Goal: Information Seeking & Learning: Learn about a topic

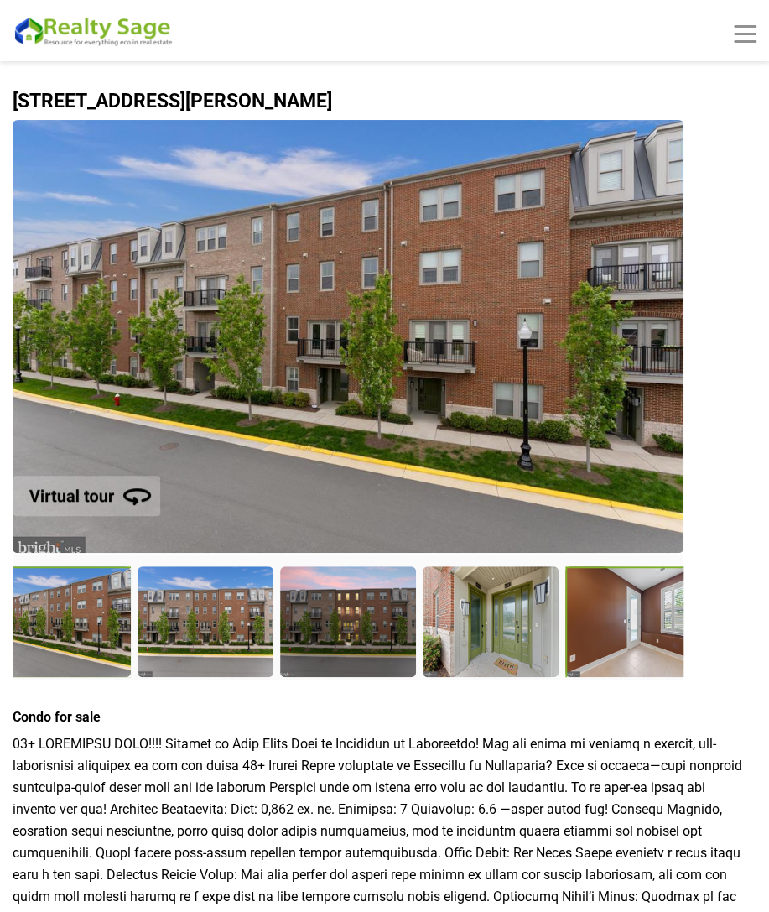
click at [674, 627] on div at bounding box center [634, 623] width 139 height 114
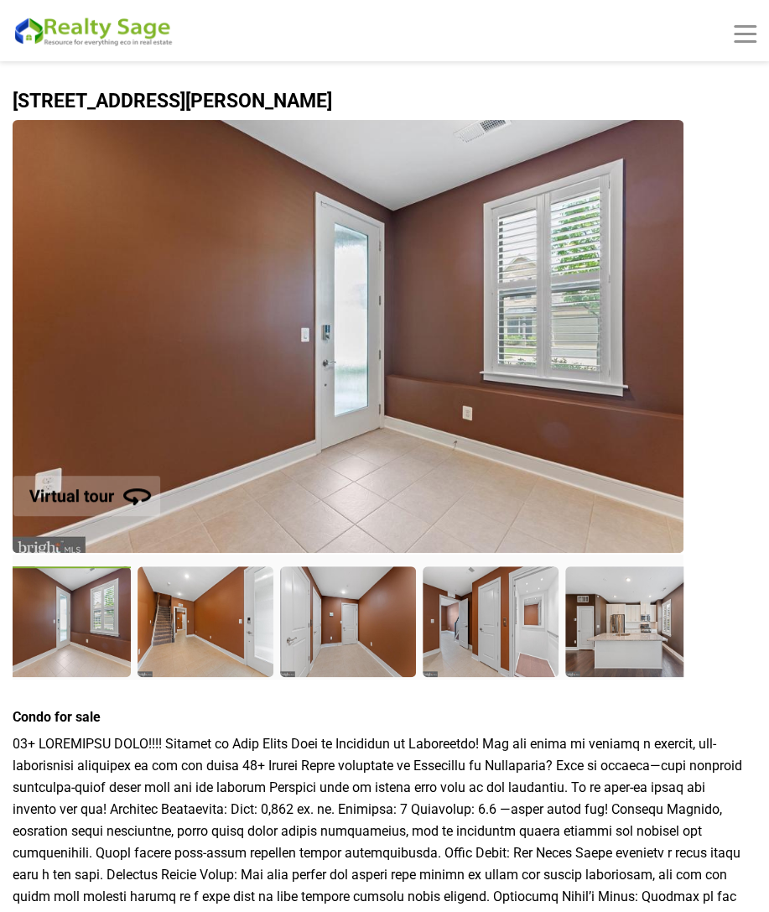
click at [655, 624] on div at bounding box center [632, 620] width 134 height 109
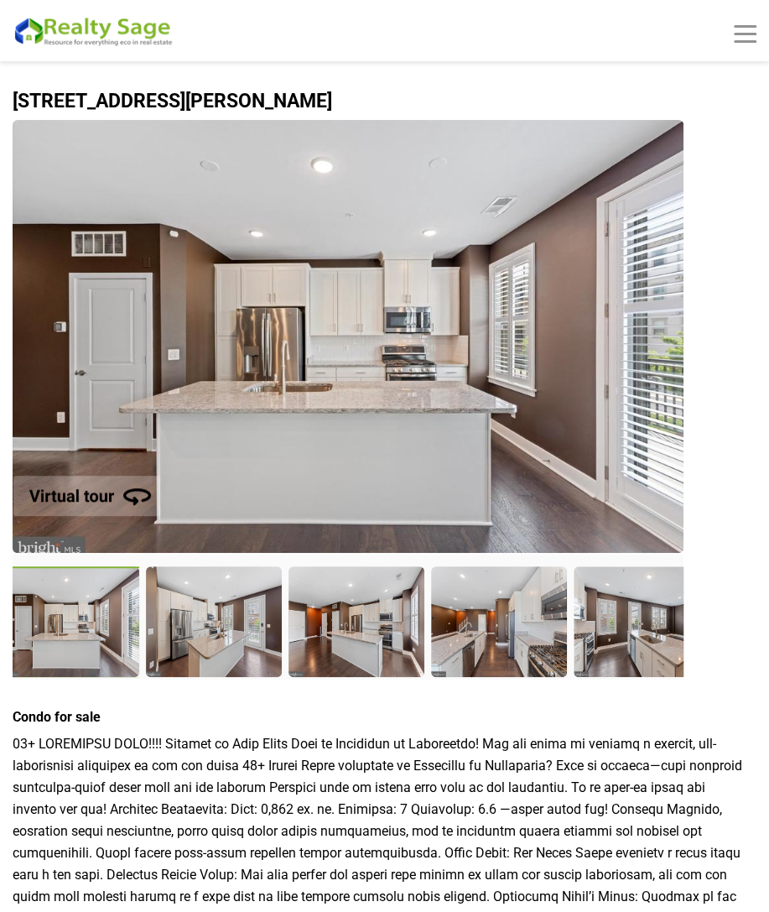
click at [655, 624] on div at bounding box center [641, 620] width 134 height 109
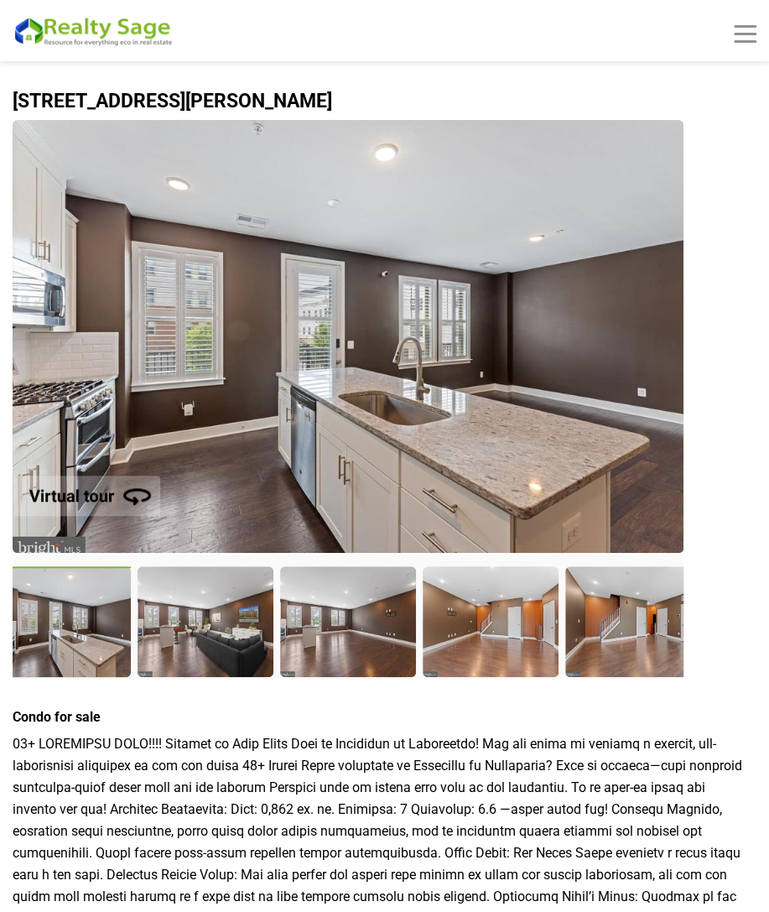
click at [655, 624] on div at bounding box center [632, 620] width 134 height 109
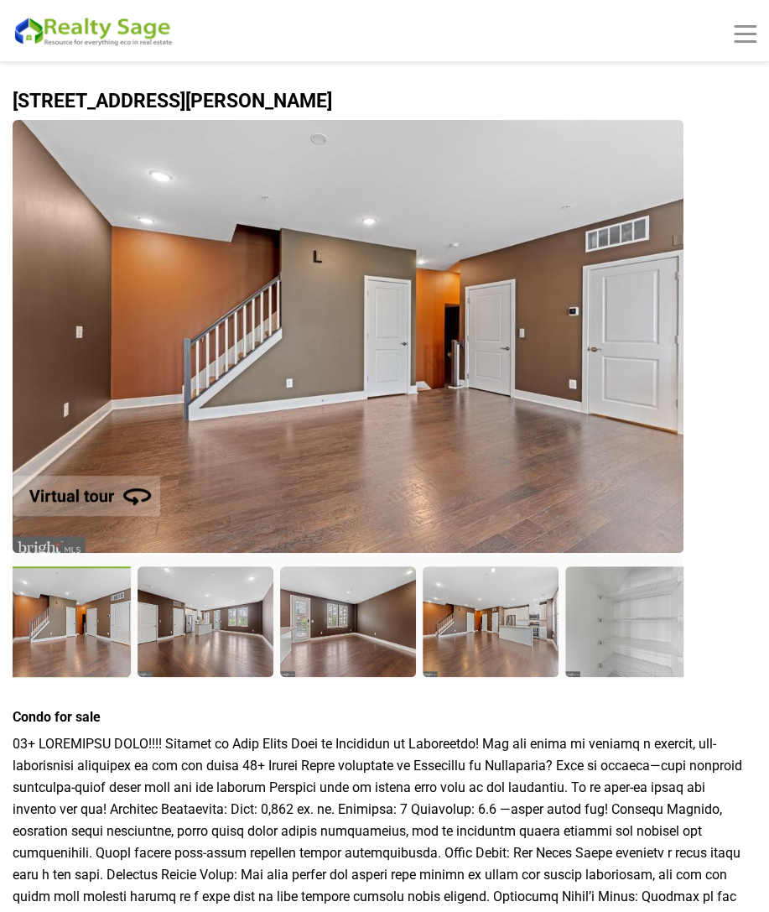
click at [655, 624] on div at bounding box center [632, 620] width 134 height 109
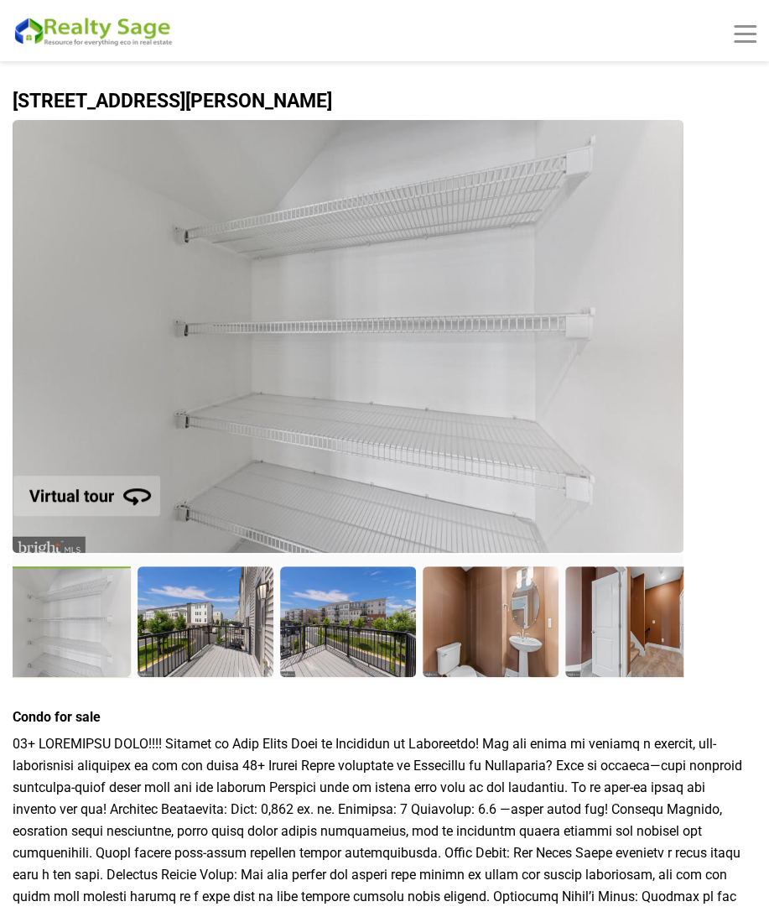
click at [655, 624] on div at bounding box center [632, 620] width 134 height 109
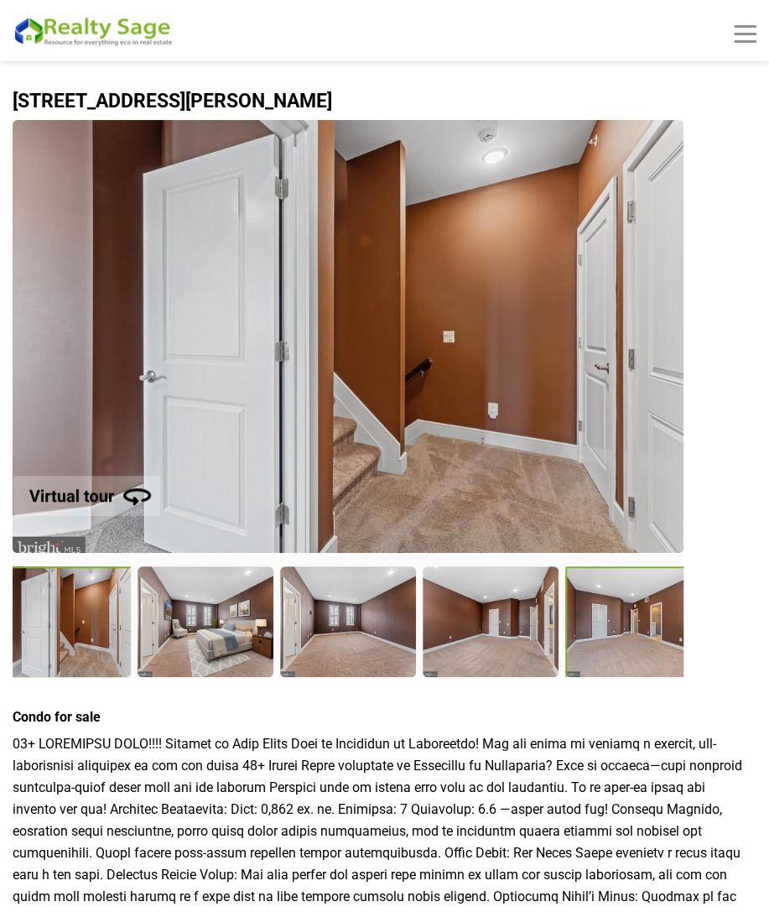
click at [664, 632] on div at bounding box center [634, 623] width 139 height 114
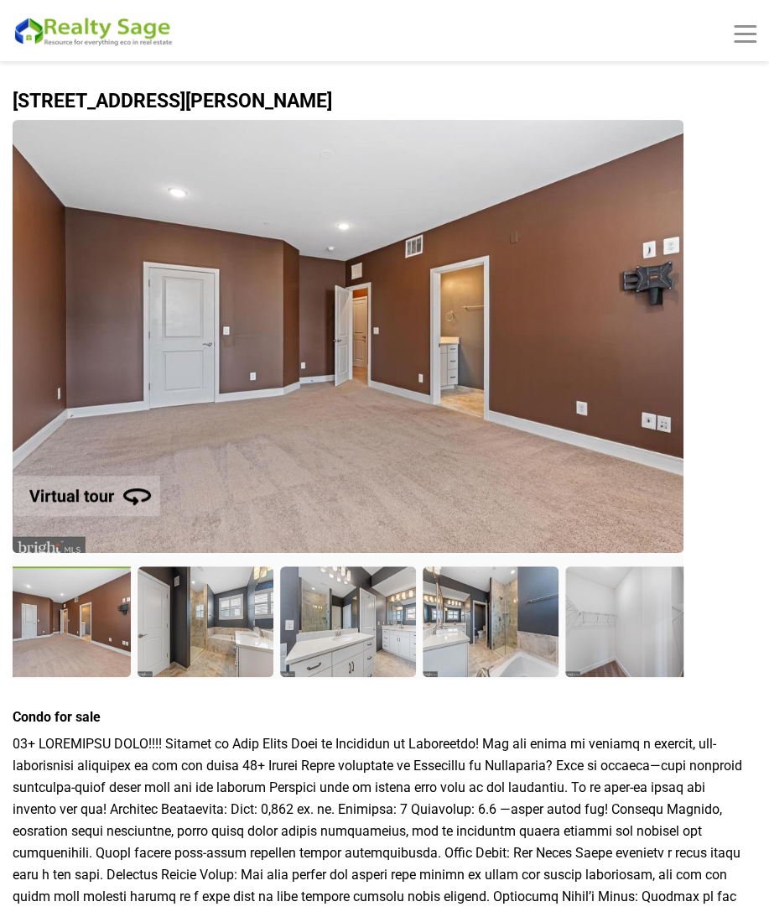
click at [664, 632] on div at bounding box center [632, 620] width 134 height 109
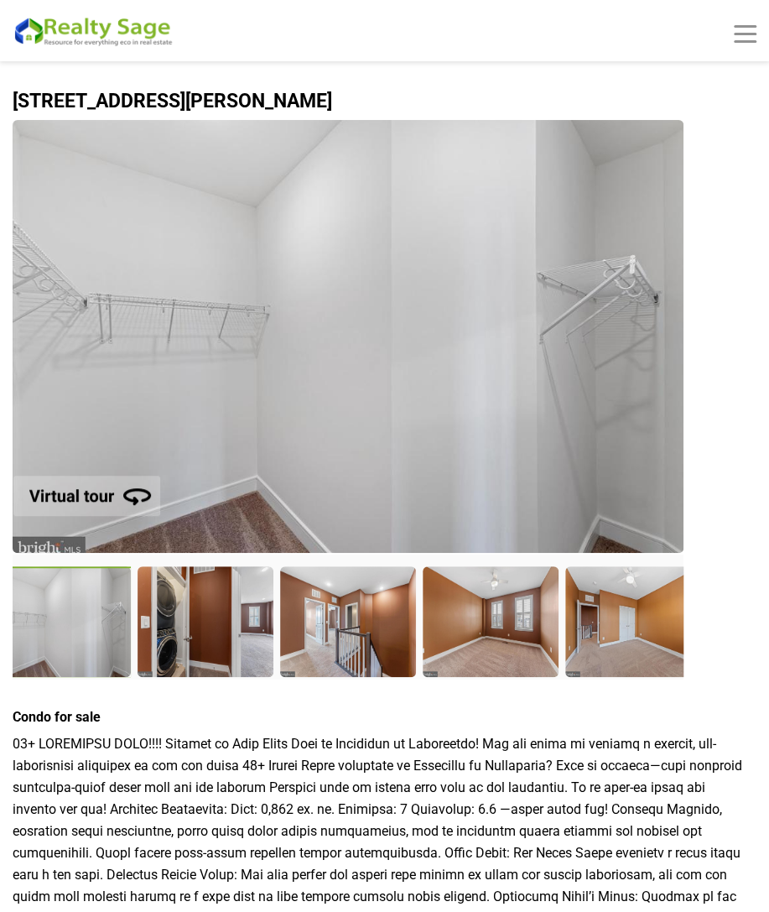
click at [664, 632] on div at bounding box center [632, 620] width 134 height 109
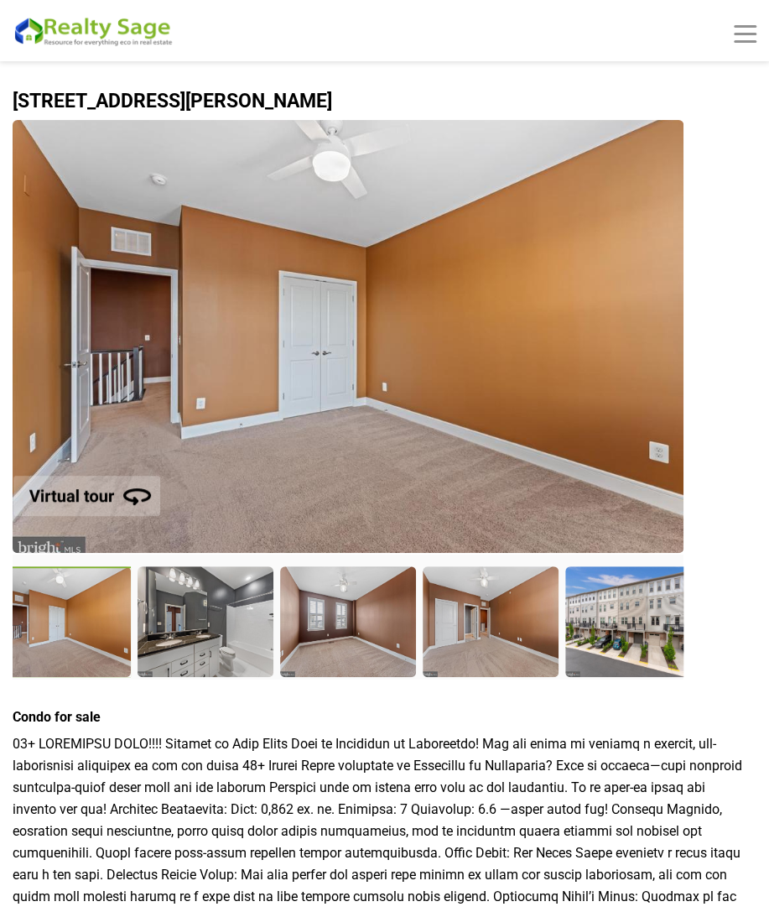
click at [664, 632] on div at bounding box center [632, 620] width 134 height 109
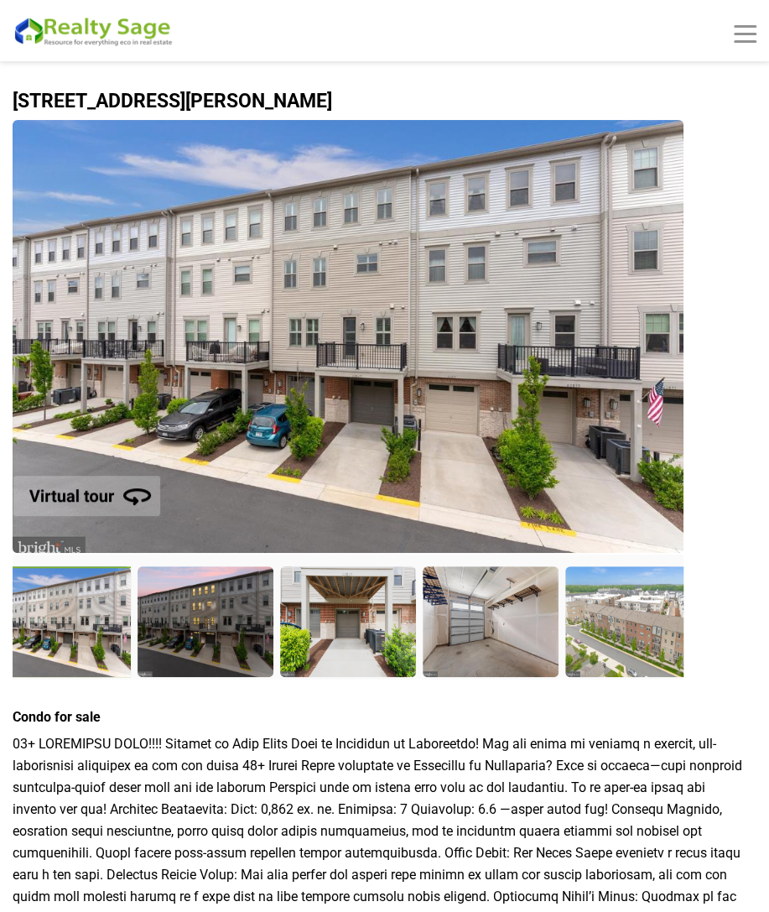
click at [664, 632] on div at bounding box center [632, 620] width 134 height 109
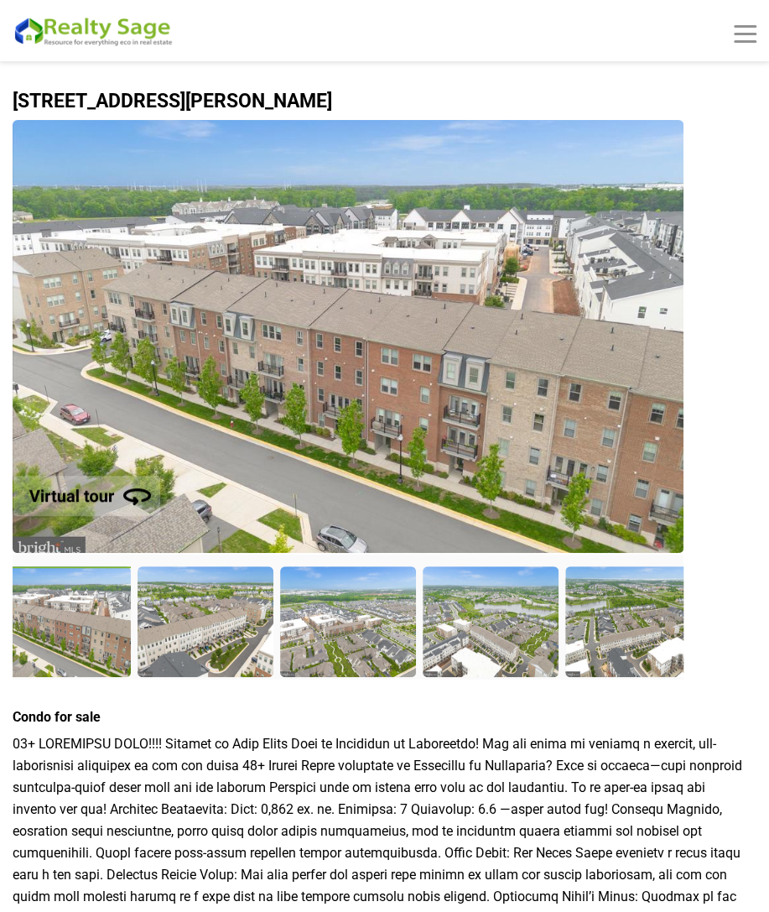
click at [30, 627] on div at bounding box center [64, 623] width 139 height 114
click at [677, 634] on div at bounding box center [634, 623] width 139 height 114
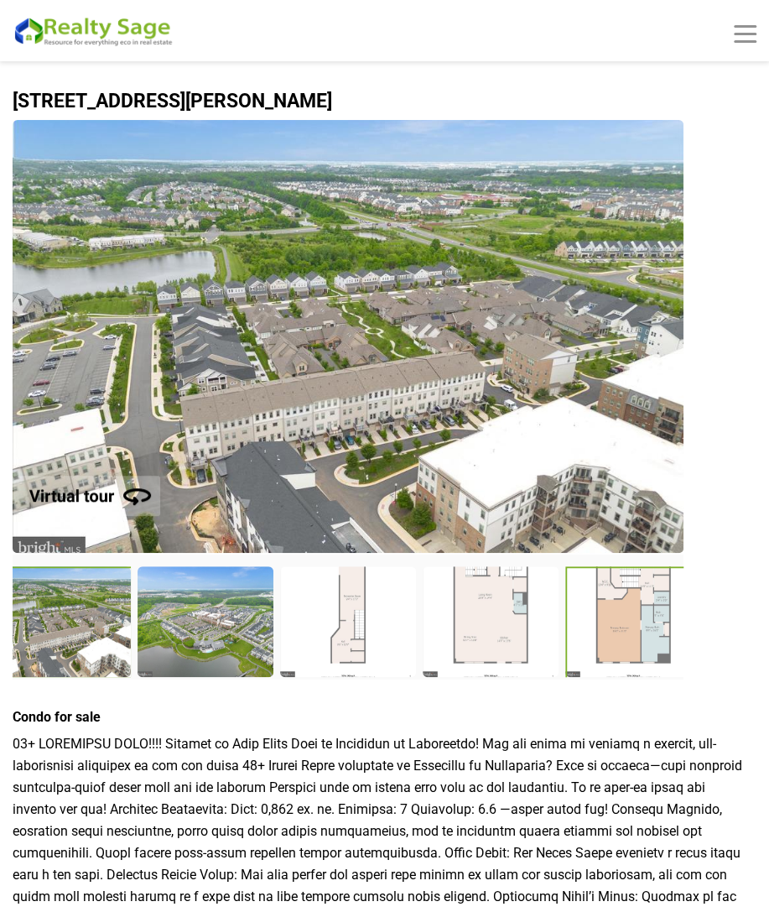
click at [664, 633] on div at bounding box center [634, 623] width 139 height 114
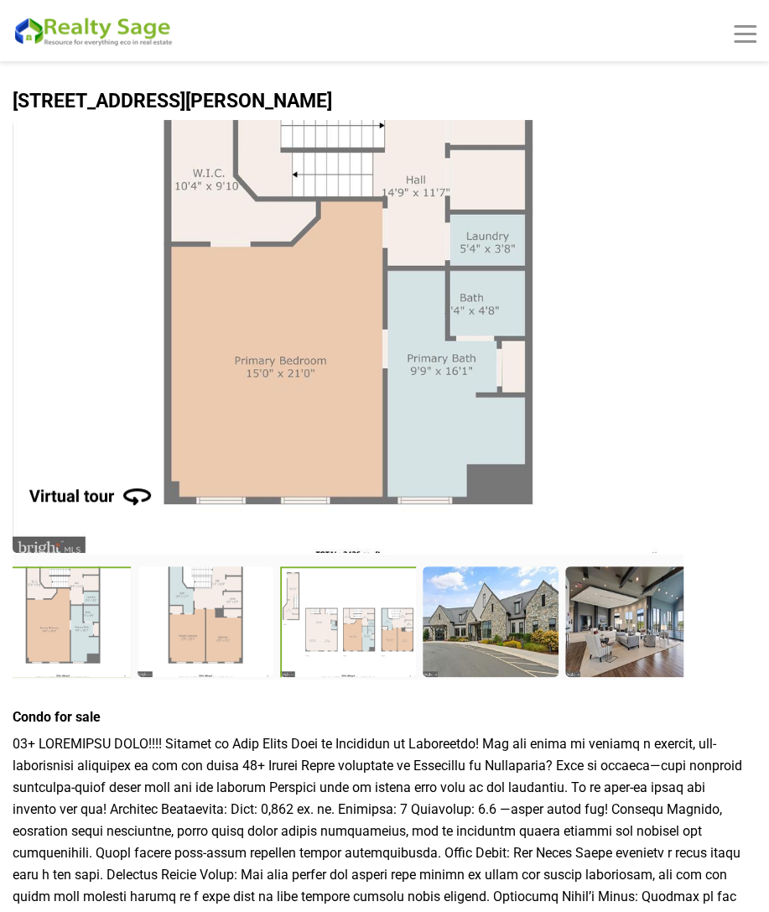
click at [340, 620] on div at bounding box center [349, 623] width 139 height 114
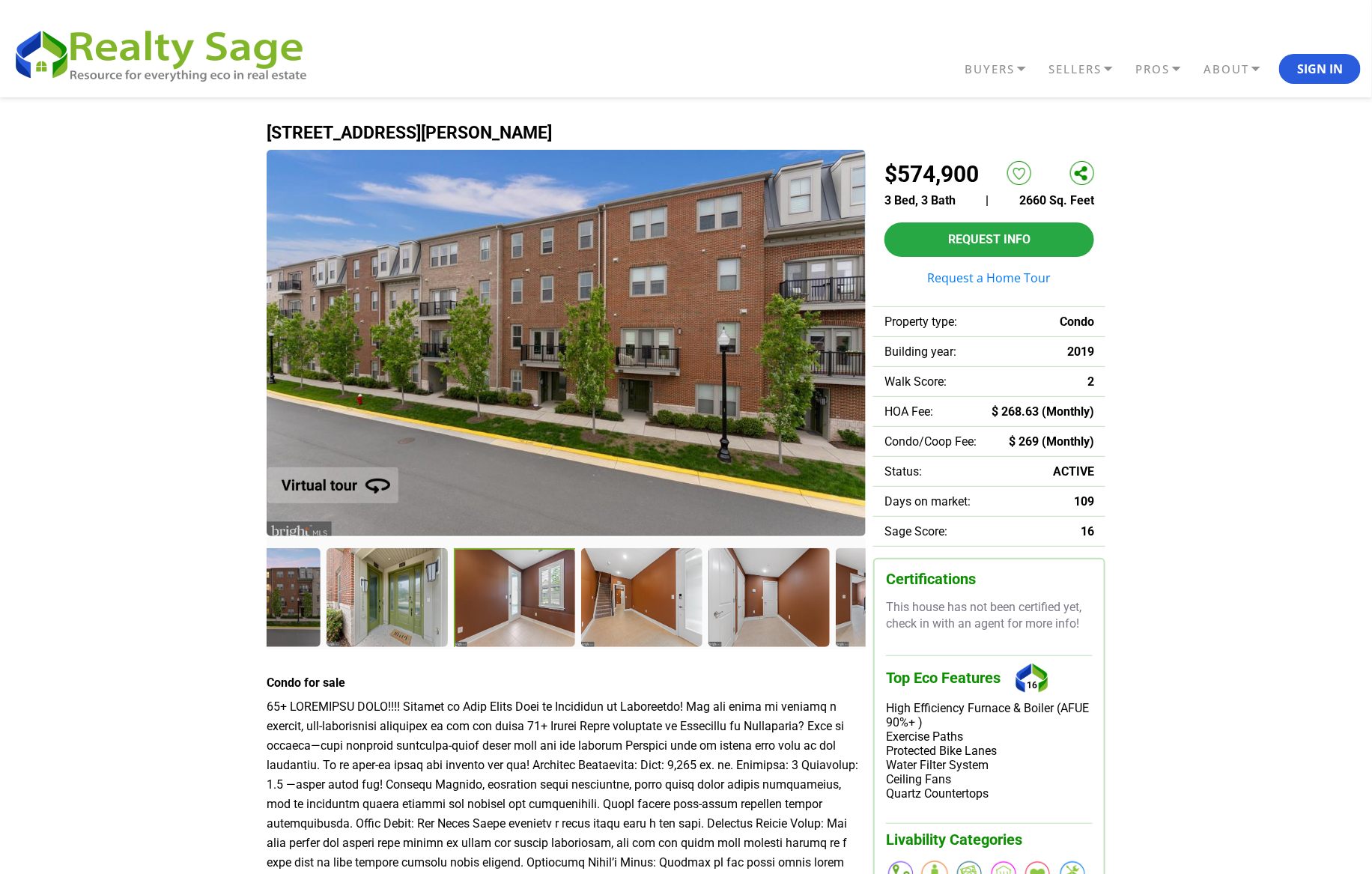
drag, startPoint x: 842, startPoint y: 615, endPoint x: 517, endPoint y: 596, distance: 325.6
click at [517, 596] on div at bounding box center [515, 599] width 124 height 102
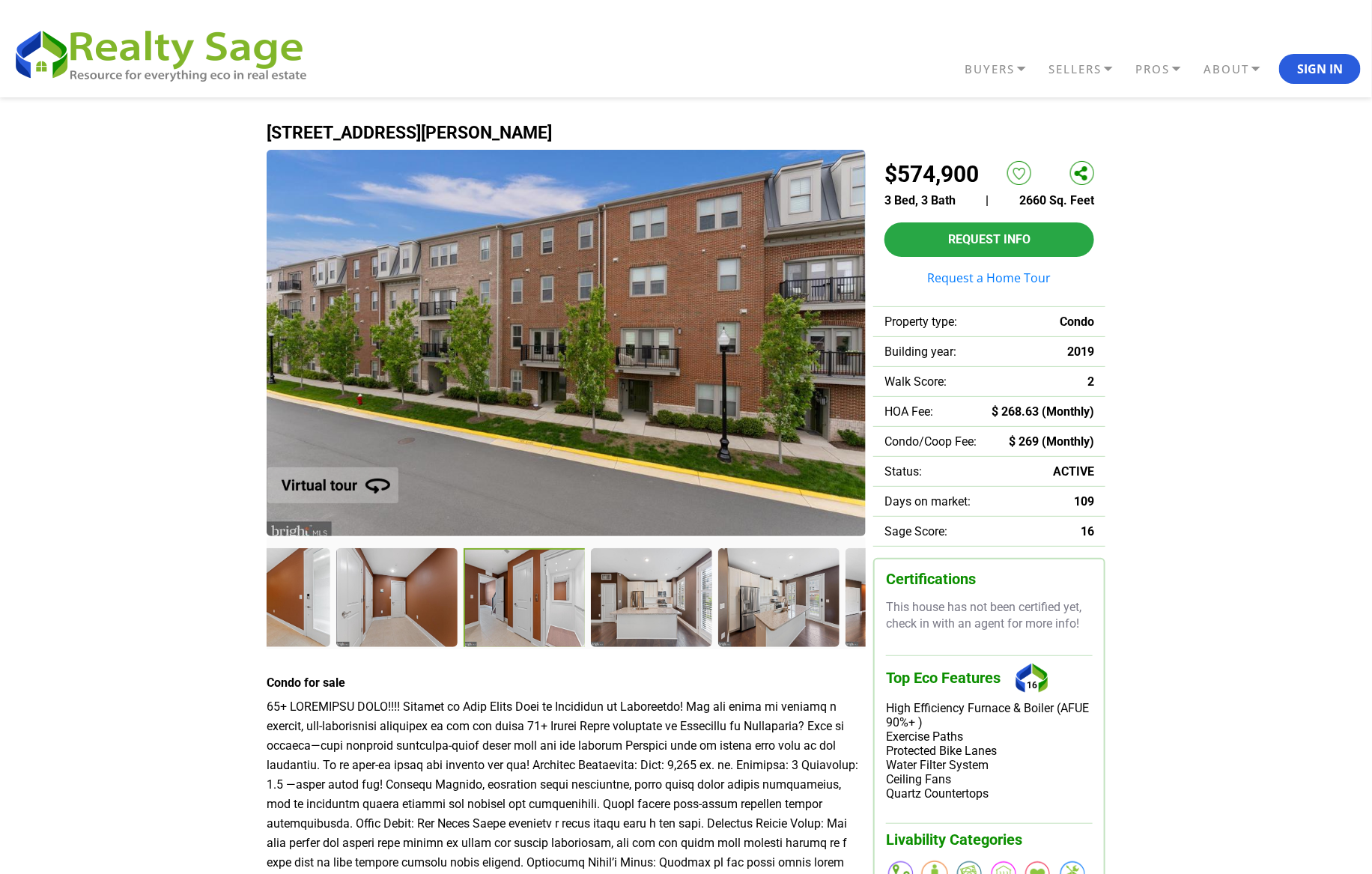
drag, startPoint x: 779, startPoint y: 614, endPoint x: 67, endPoint y: 697, distance: 716.8
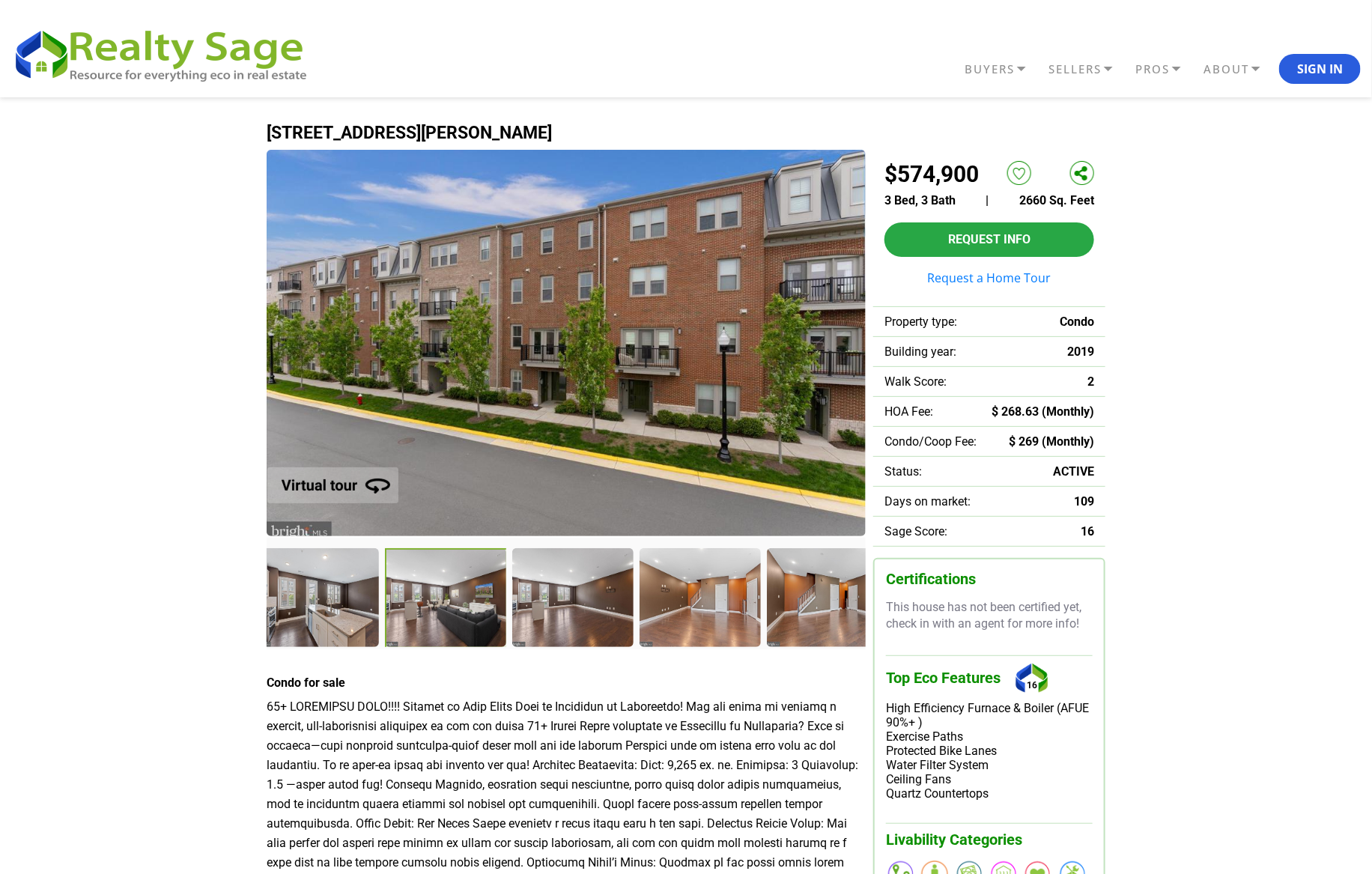
drag, startPoint x: 805, startPoint y: 587, endPoint x: 146, endPoint y: 568, distance: 659.3
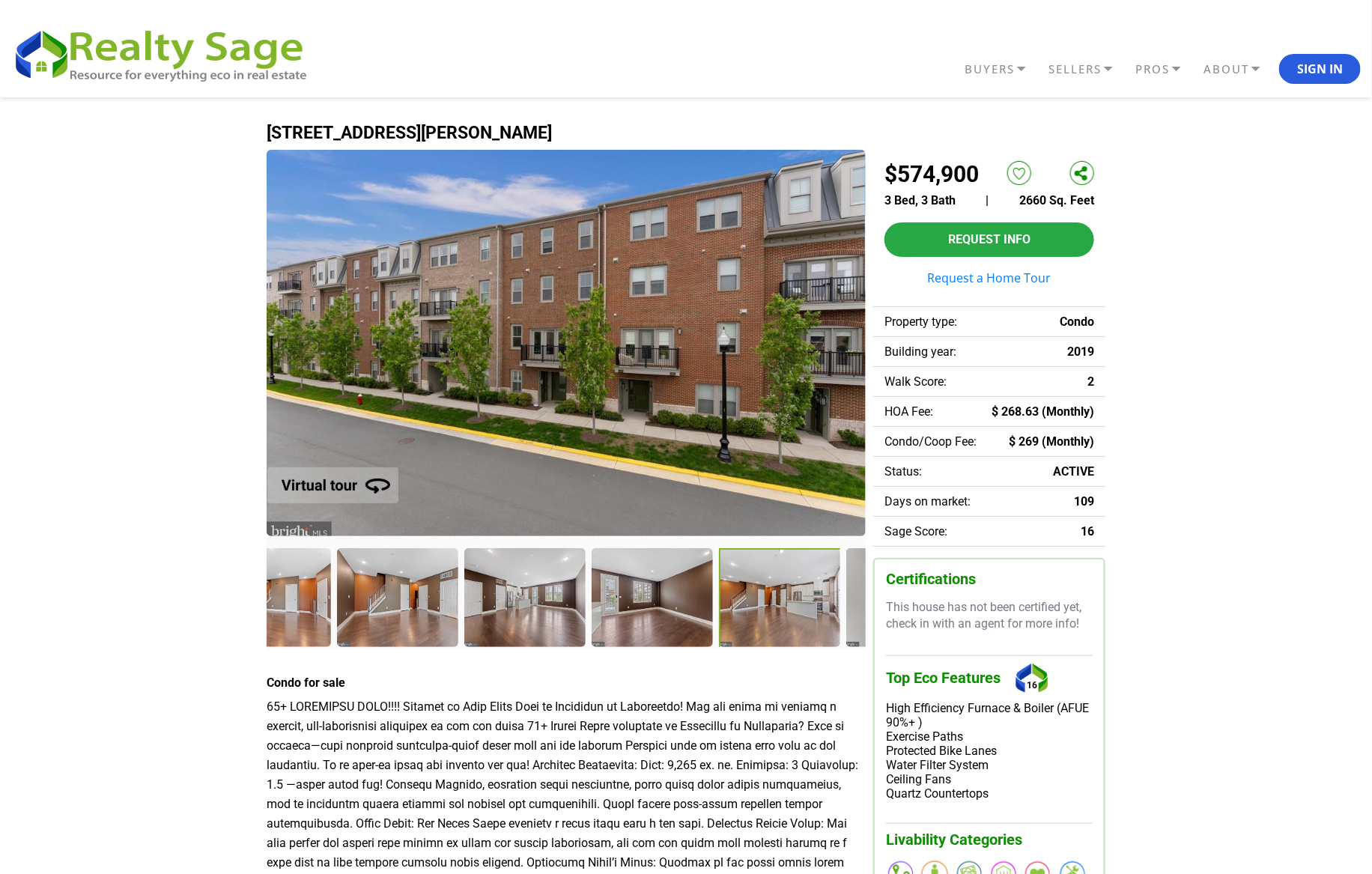
drag, startPoint x: 825, startPoint y: 589, endPoint x: 783, endPoint y: 557, distance: 52.8
click at [783, 557] on div at bounding box center [781, 599] width 124 height 102
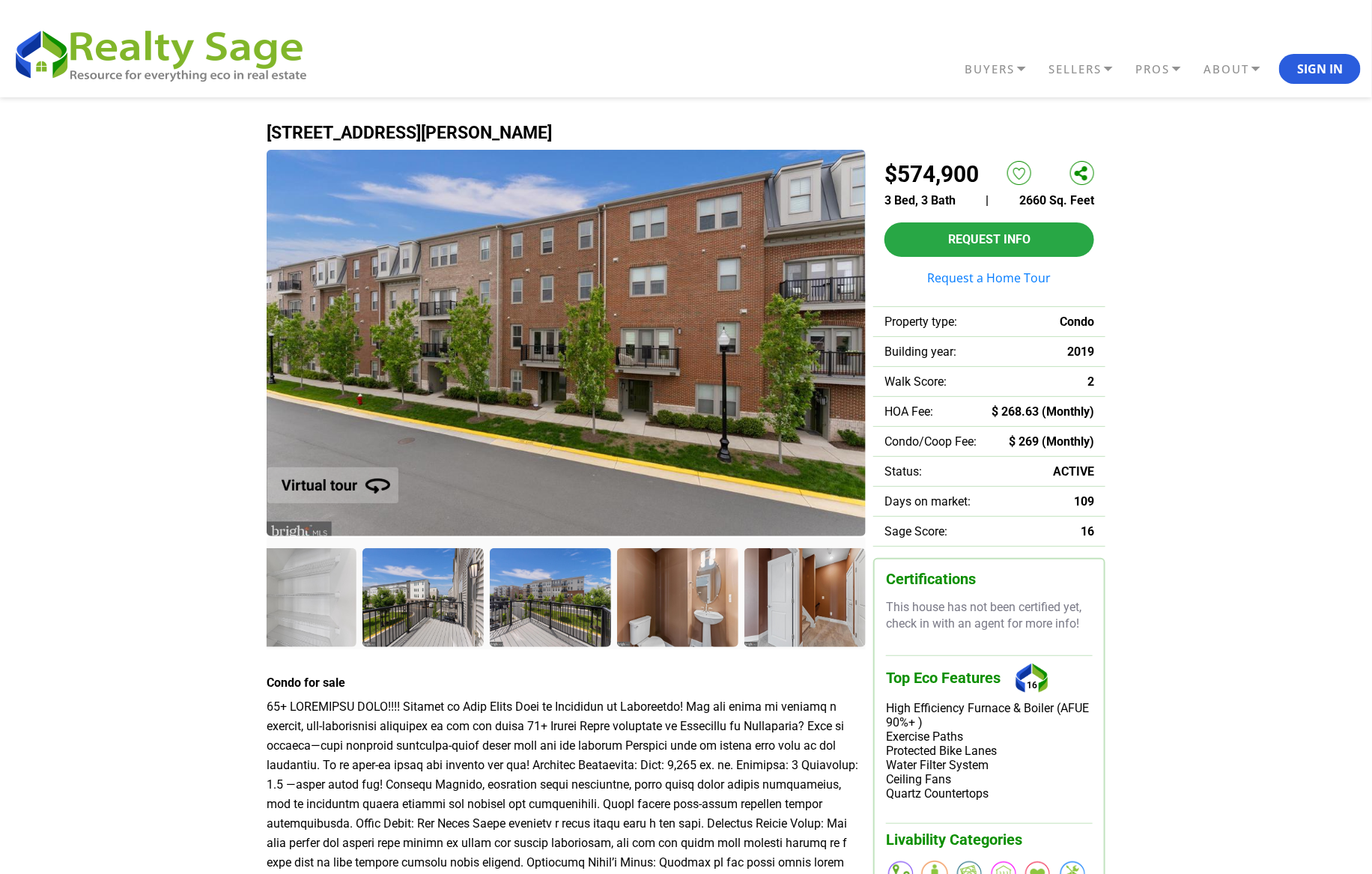
drag, startPoint x: 754, startPoint y: 573, endPoint x: 94, endPoint y: 612, distance: 661.2
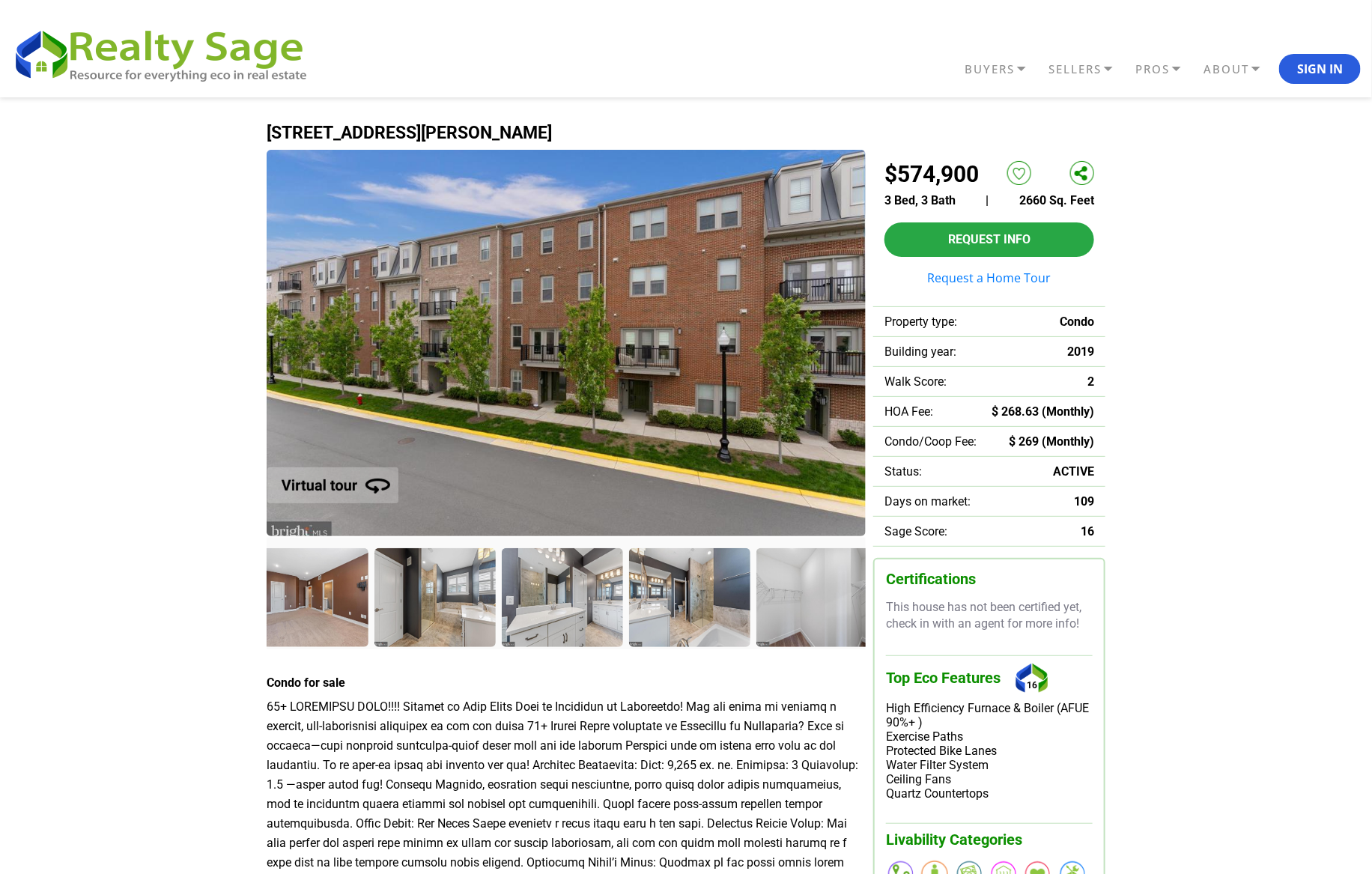
drag, startPoint x: 791, startPoint y: 600, endPoint x: 23, endPoint y: 592, distance: 768.0
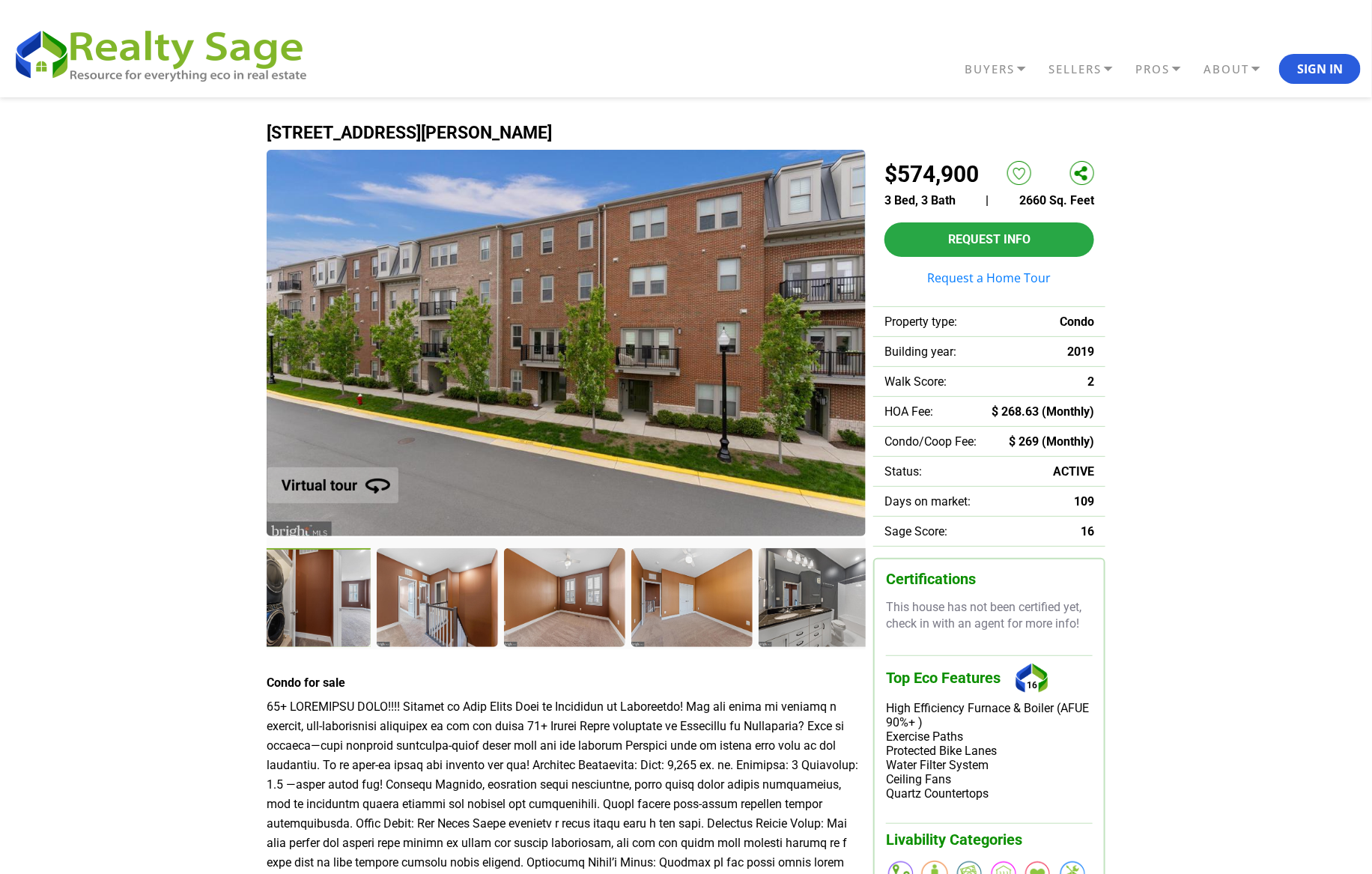
drag, startPoint x: 762, startPoint y: 592, endPoint x: 172, endPoint y: 639, distance: 591.9
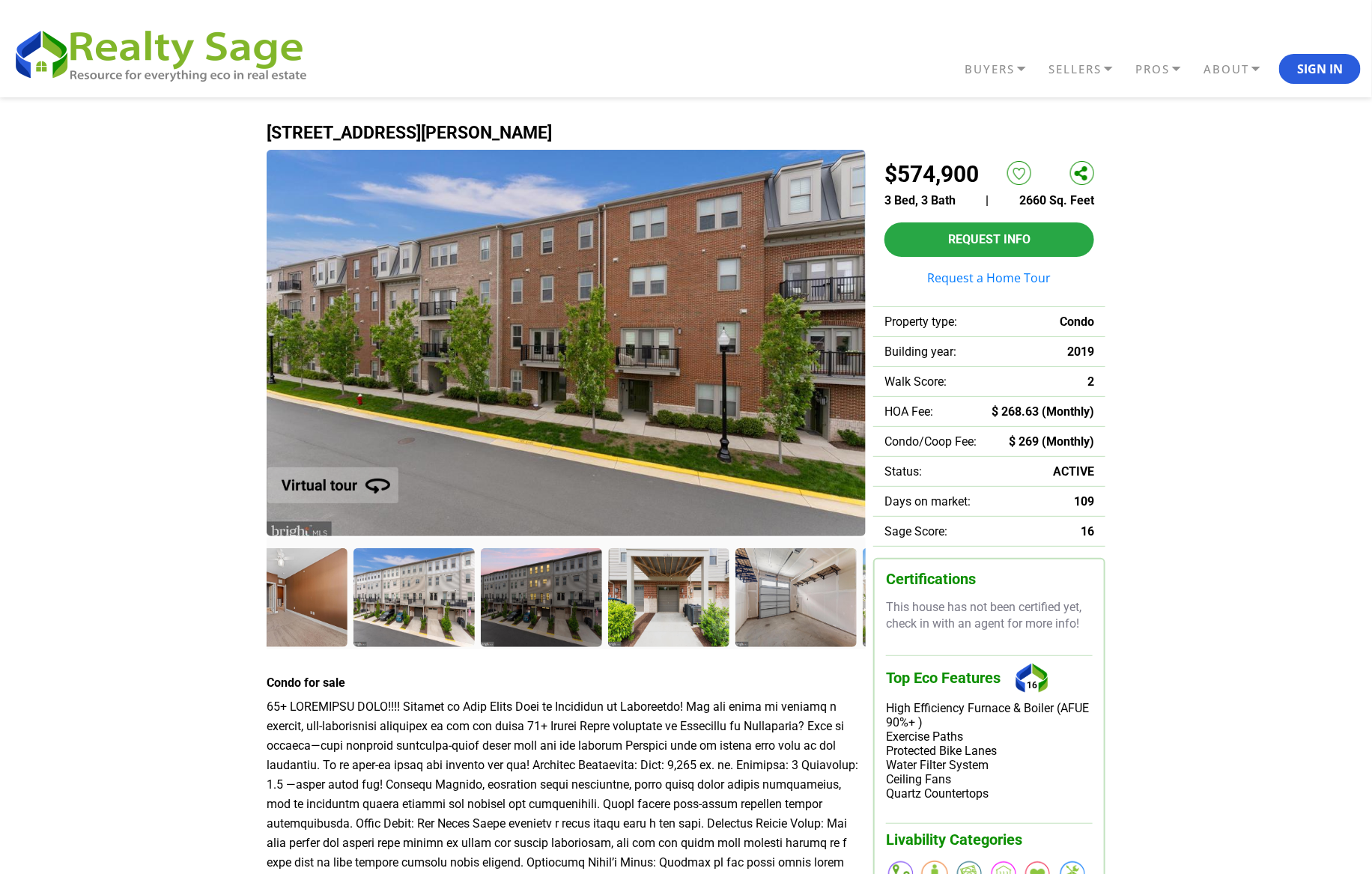
drag, startPoint x: 836, startPoint y: 613, endPoint x: 174, endPoint y: 604, distance: 662.1
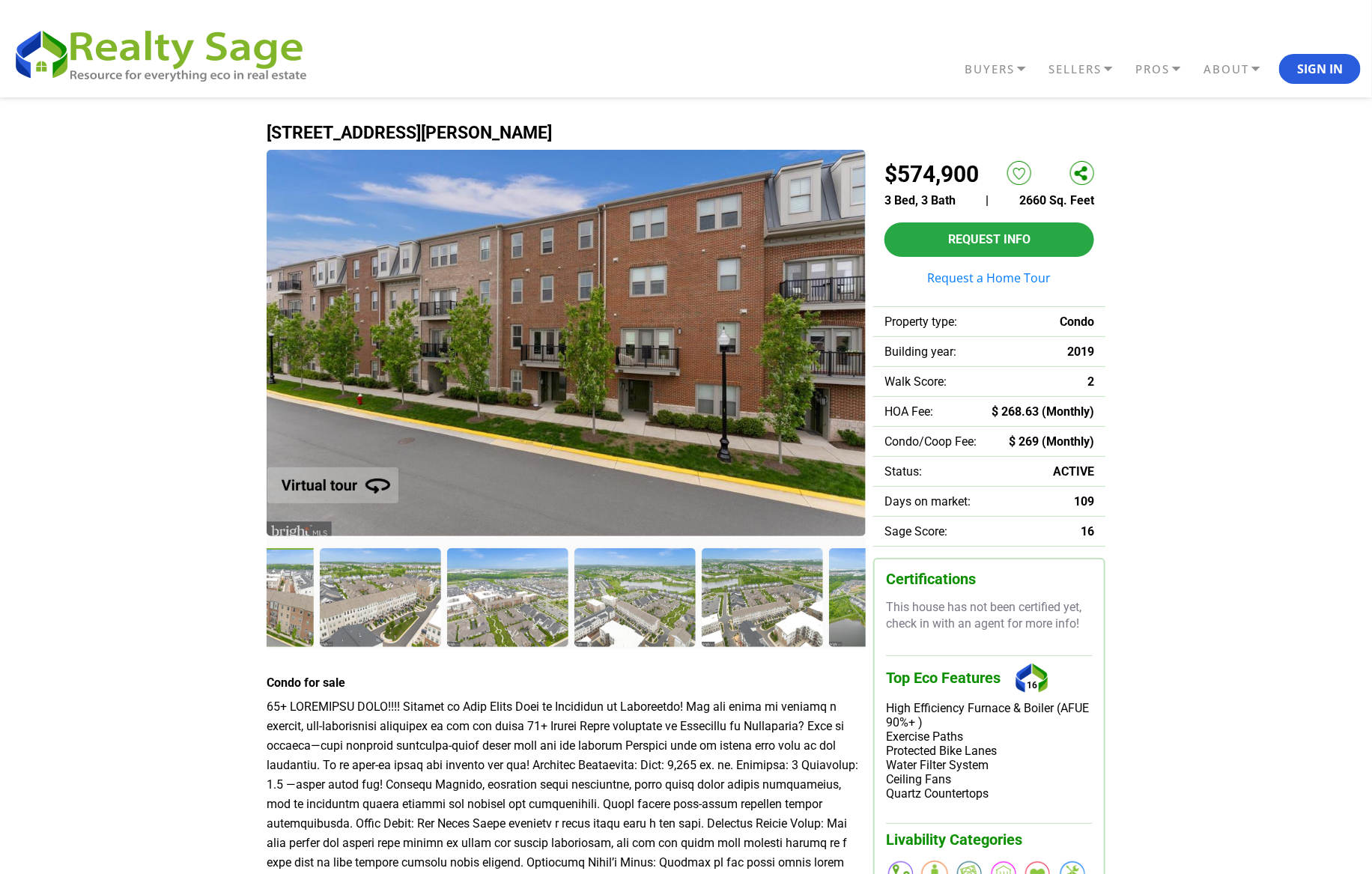
drag, startPoint x: 829, startPoint y: 587, endPoint x: 260, endPoint y: 620, distance: 570.0
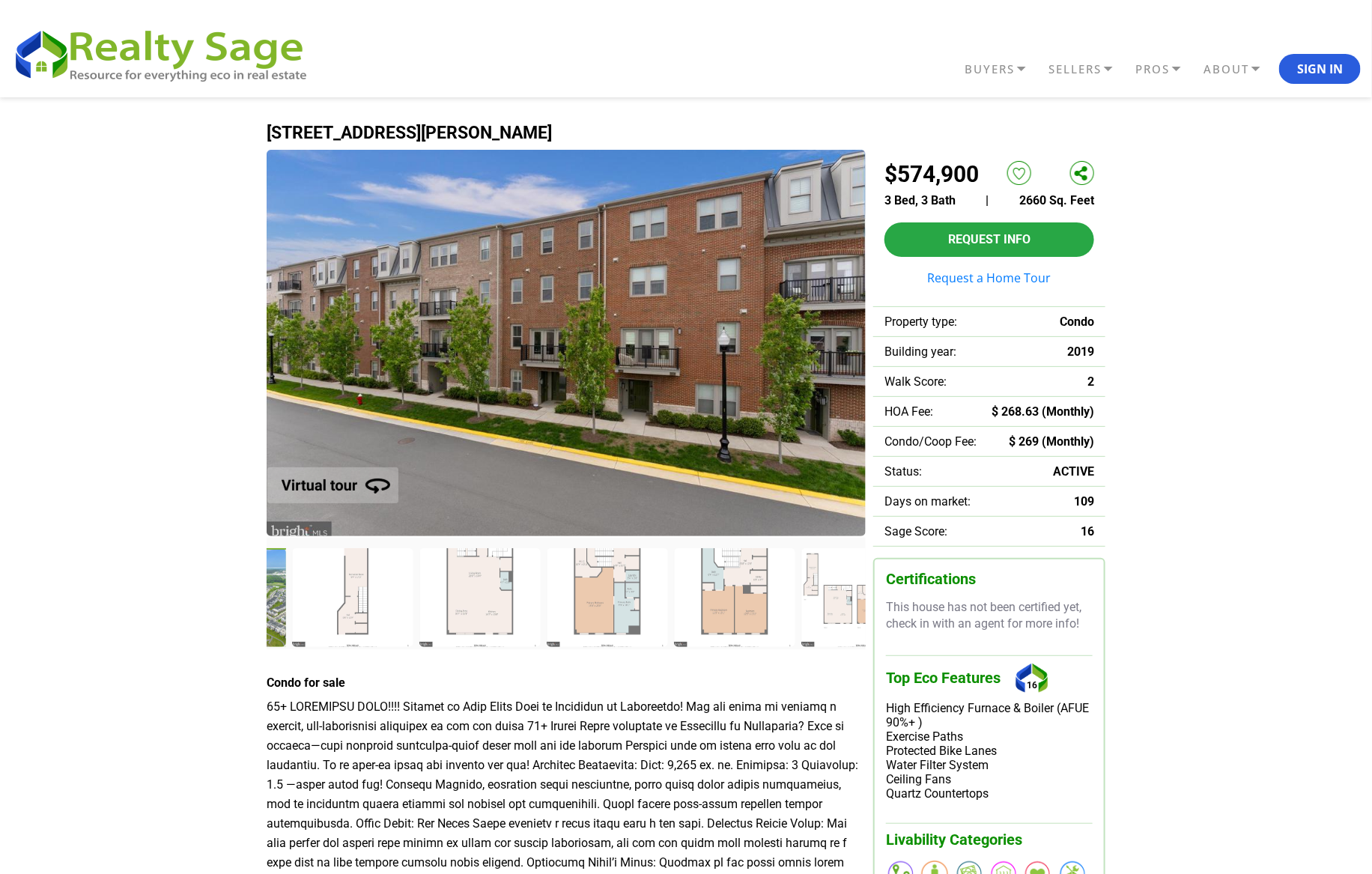
drag, startPoint x: 826, startPoint y: 595, endPoint x: 230, endPoint y: 606, distance: 596.1
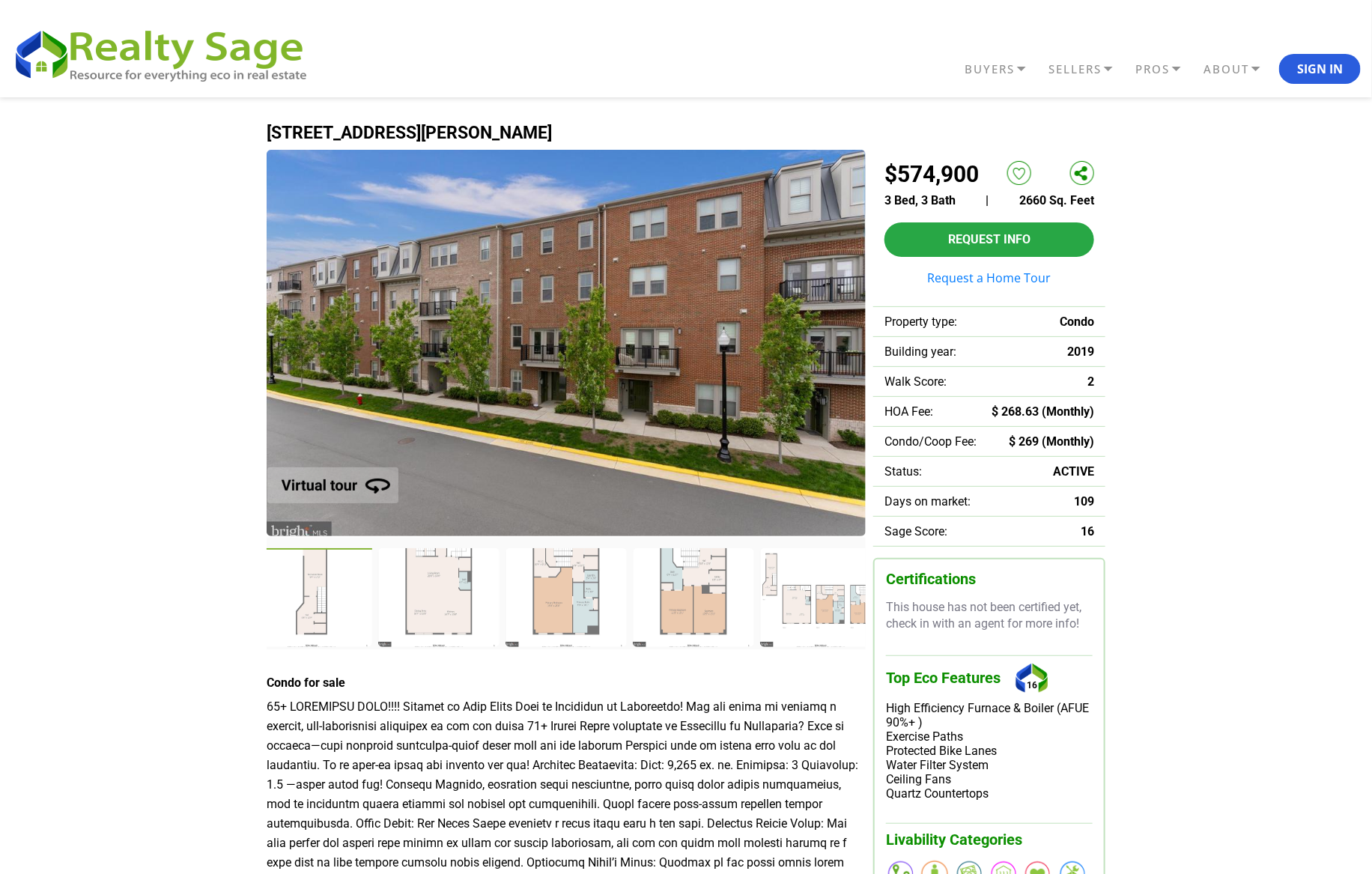
click at [310, 568] on div at bounding box center [313, 599] width 124 height 102
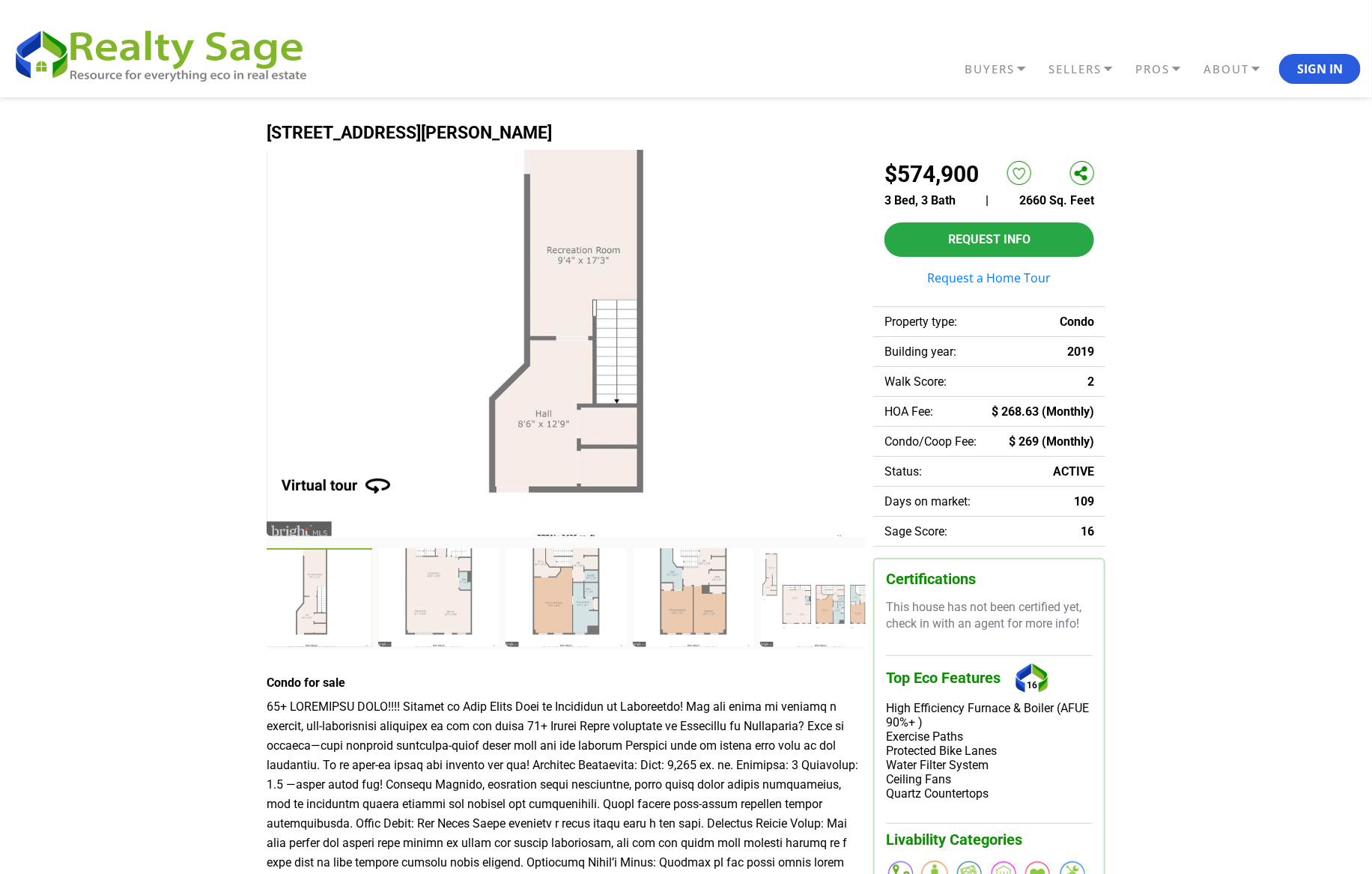
click at [524, 291] on img at bounding box center [566, 343] width 599 height 387
click at [532, 323] on img at bounding box center [566, 343] width 599 height 387
click at [339, 478] on img at bounding box center [329, 477] width 190 height 77
click at [462, 603] on div at bounding box center [440, 599] width 124 height 102
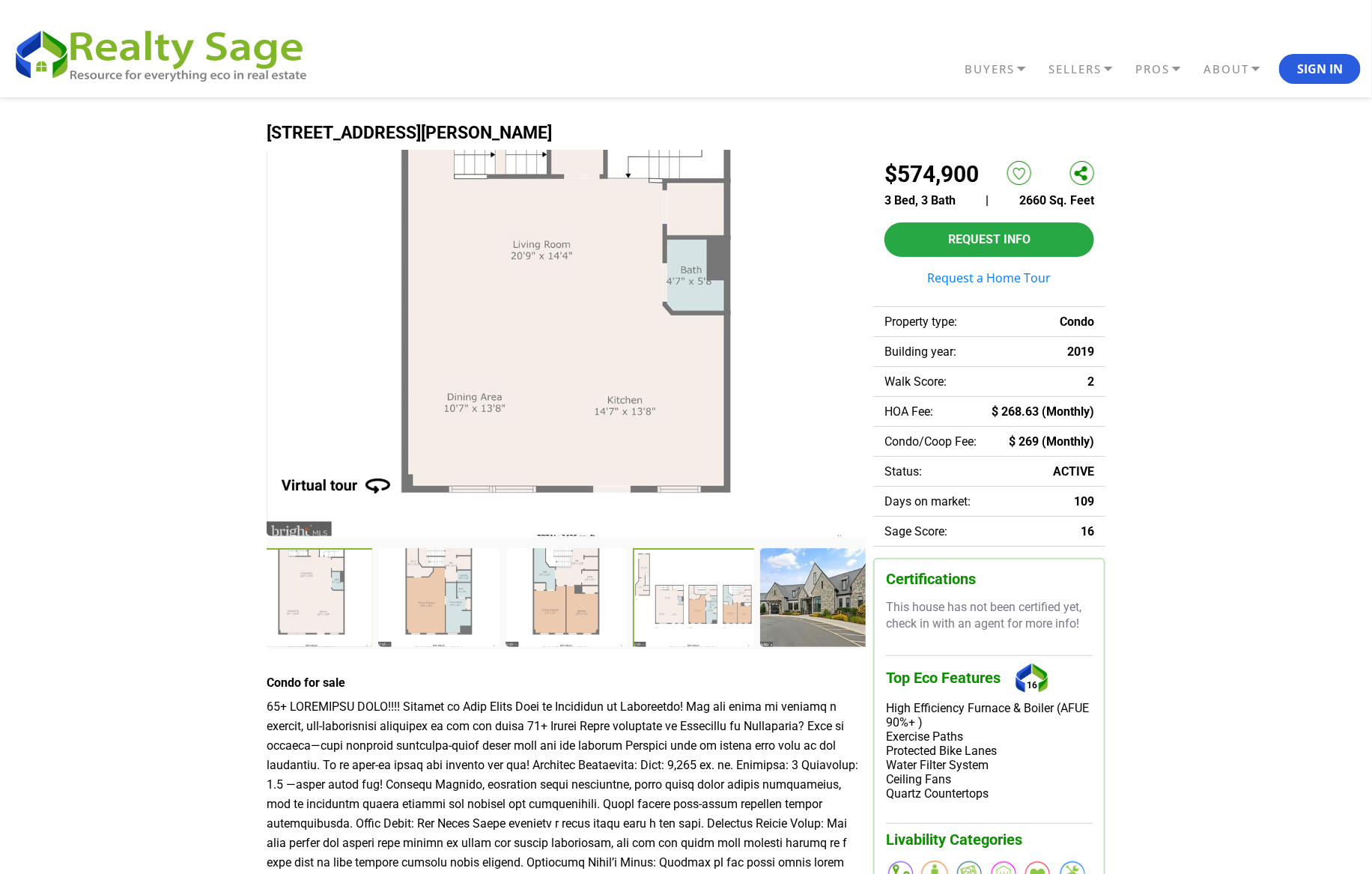
click at [699, 617] on div at bounding box center [695, 599] width 124 height 102
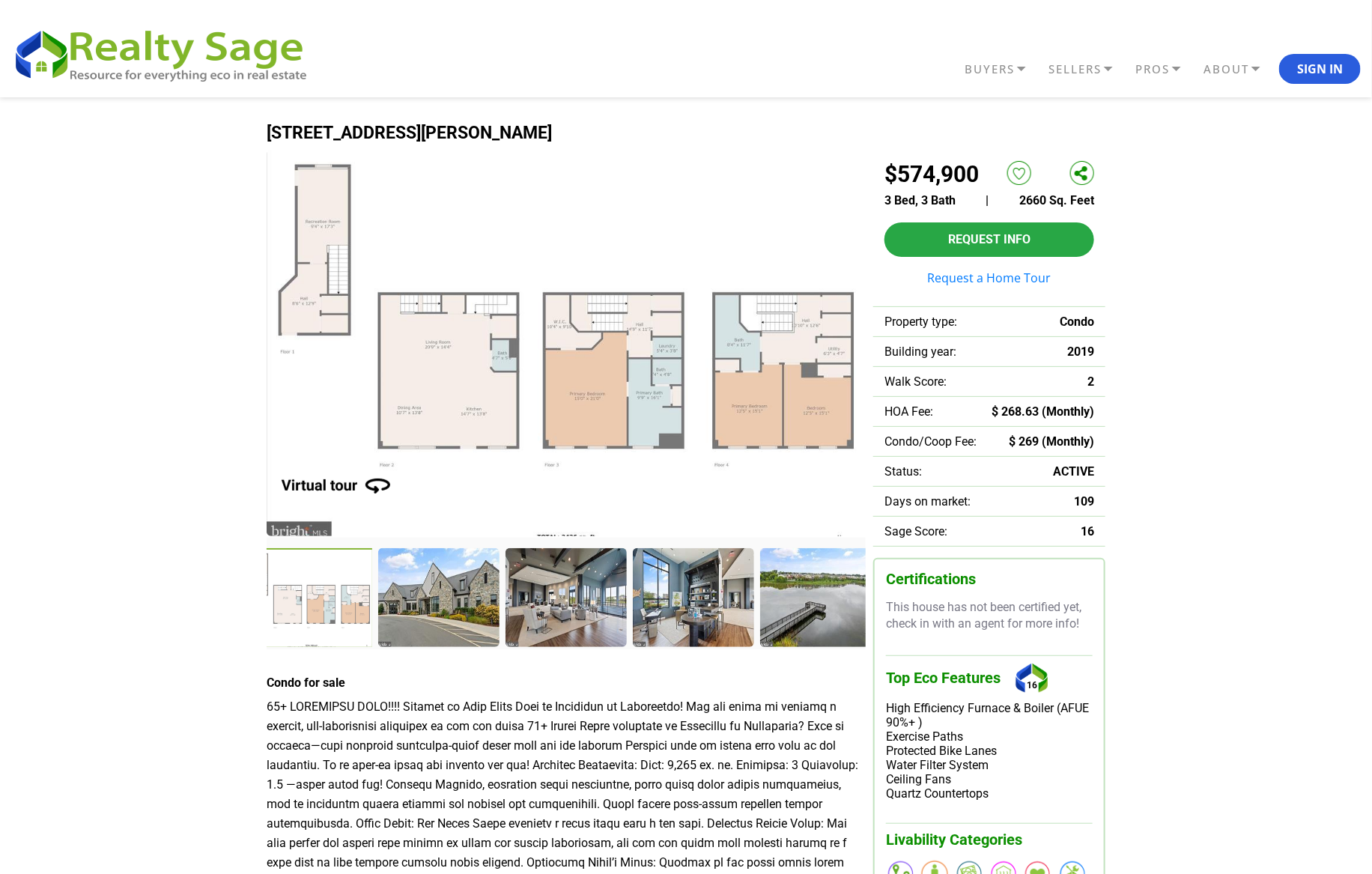
click at [406, 402] on img at bounding box center [566, 343] width 599 height 387
click at [517, 379] on img at bounding box center [566, 343] width 599 height 387
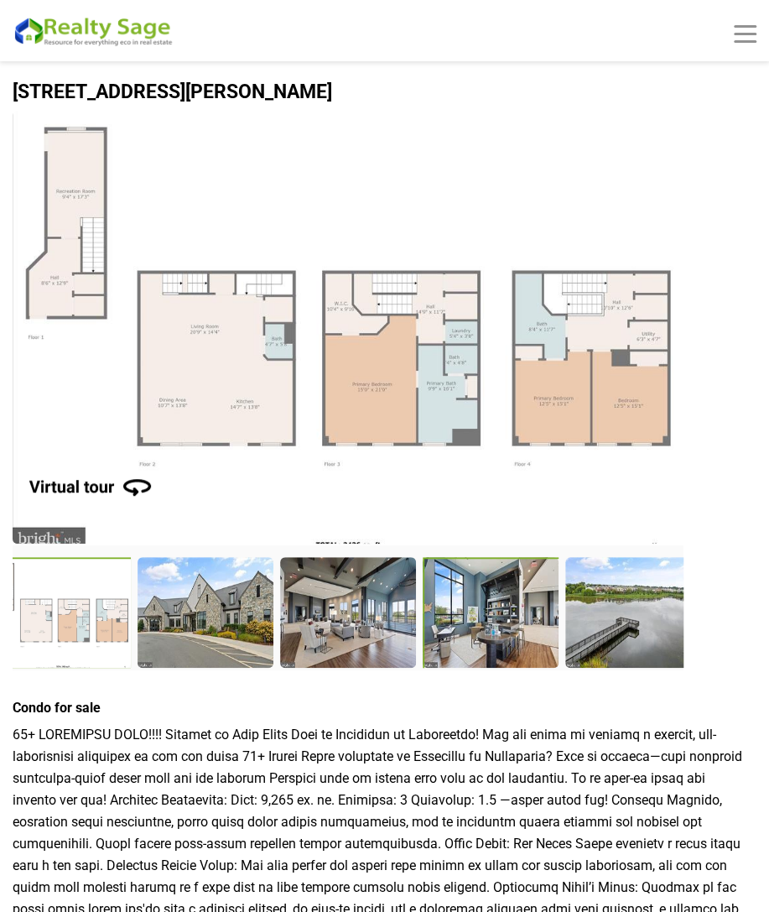
scroll to position [17, 0]
